Goal: Task Accomplishment & Management: Complete application form

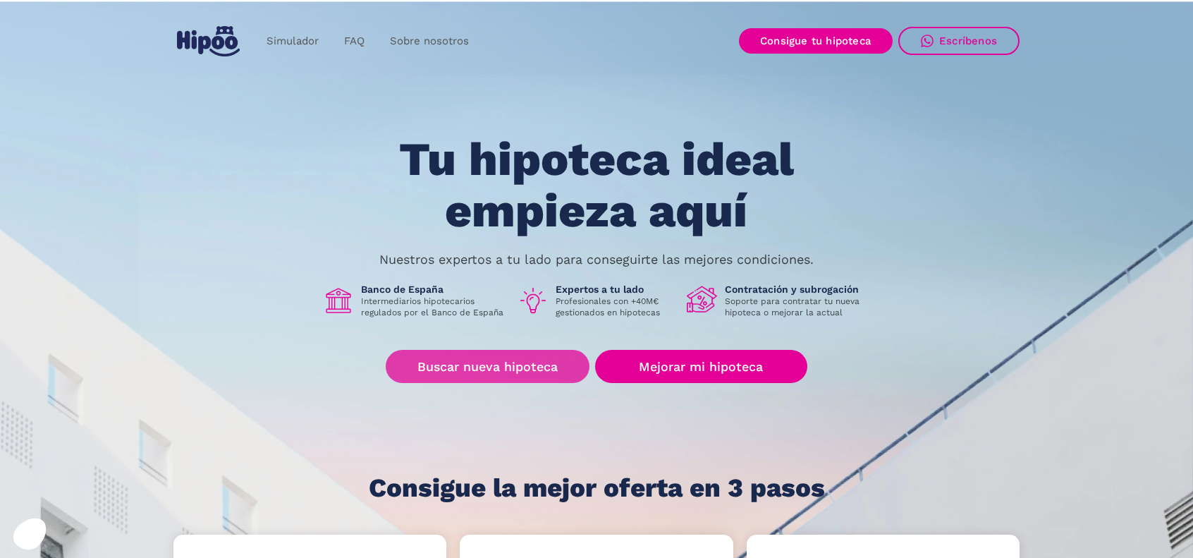
click at [498, 376] on link "Buscar nueva hipoteca" at bounding box center [488, 366] width 204 height 33
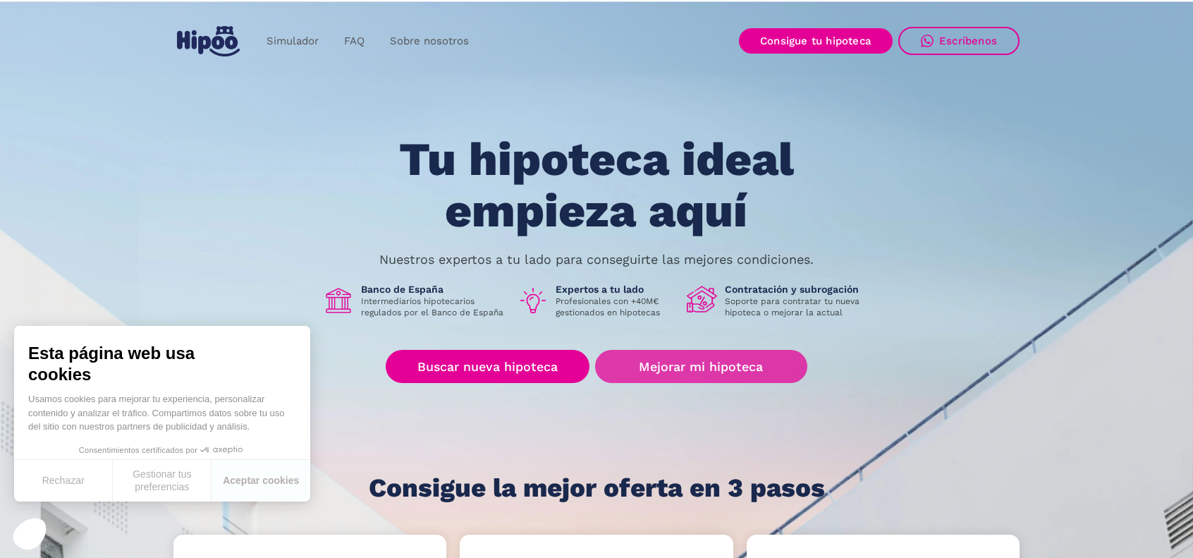
click at [746, 374] on link "Mejorar mi hipoteca" at bounding box center [701, 366] width 212 height 33
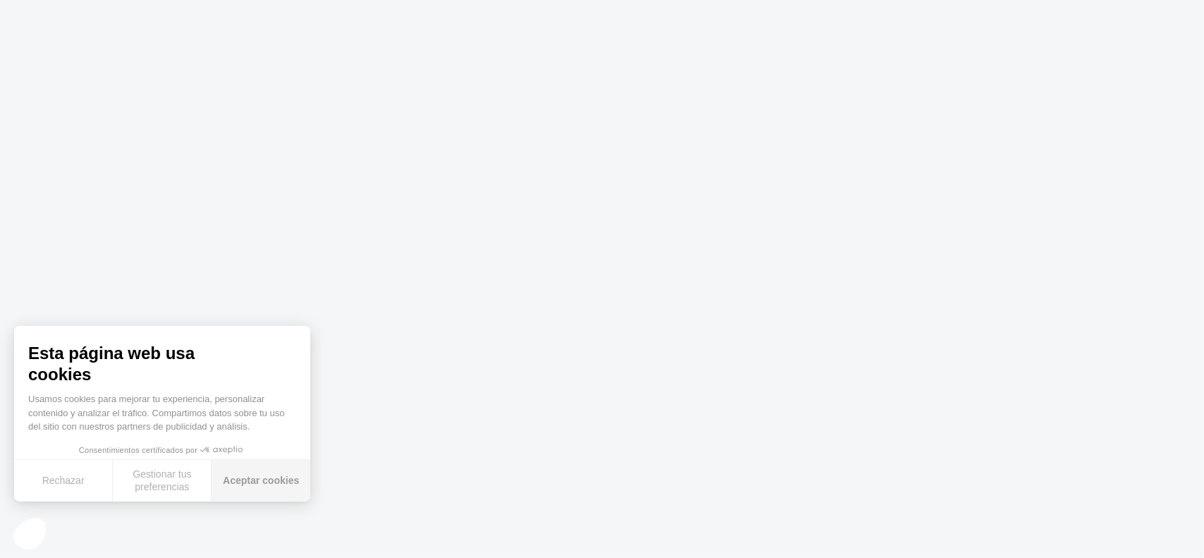
drag, startPoint x: 274, startPoint y: 479, endPoint x: 257, endPoint y: 489, distance: 19.4
click at [256, 491] on button "Aceptar cookies" at bounding box center [261, 481] width 99 height 42
click at [254, 480] on div "Esta página web usa cookies Usamos cookies para mejorar tu experiencia, persona…" at bounding box center [162, 414] width 296 height 176
